Goal: Find specific fact: Find specific fact

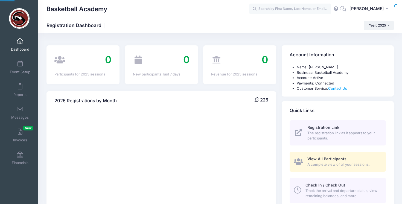
select select
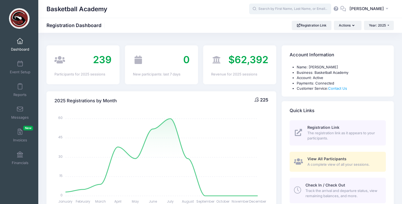
click at [298, 6] on input "text" at bounding box center [290, 9] width 82 height 11
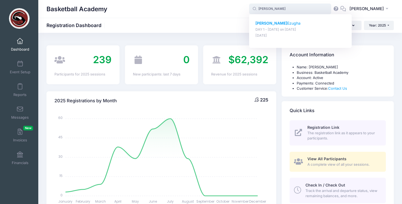
click at [287, 21] on p "[PERSON_NAME]" at bounding box center [300, 24] width 90 height 6
type input "[PERSON_NAME] (DAY 1 - [DATE], [DATE])"
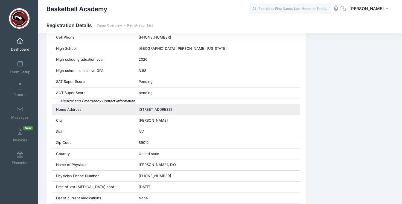
scroll to position [206, 0]
drag, startPoint x: 175, startPoint y: 110, endPoint x: 135, endPoint y: 110, distance: 40.2
click at [135, 110] on div "530 Duvet court" at bounding box center [218, 109] width 166 height 11
copy span "530 Duvet court"
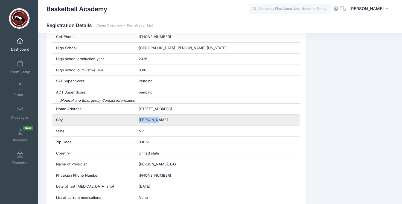
drag, startPoint x: 163, startPoint y: 121, endPoint x: 134, endPoint y: 122, distance: 29.3
click at [134, 122] on div "City Henderson" at bounding box center [176, 120] width 249 height 11
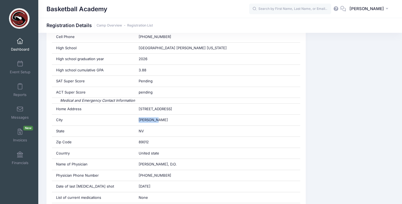
copy div "Henderson"
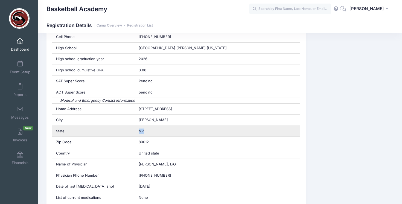
drag, startPoint x: 149, startPoint y: 131, endPoint x: 135, endPoint y: 131, distance: 14.5
click at [134, 131] on div "State NV" at bounding box center [176, 131] width 249 height 11
copy div "NV"
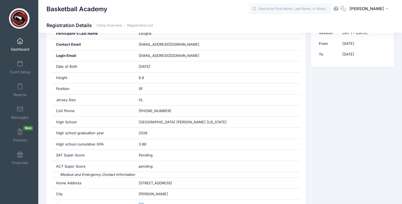
scroll to position [95, 0]
